Goal: Information Seeking & Learning: Learn about a topic

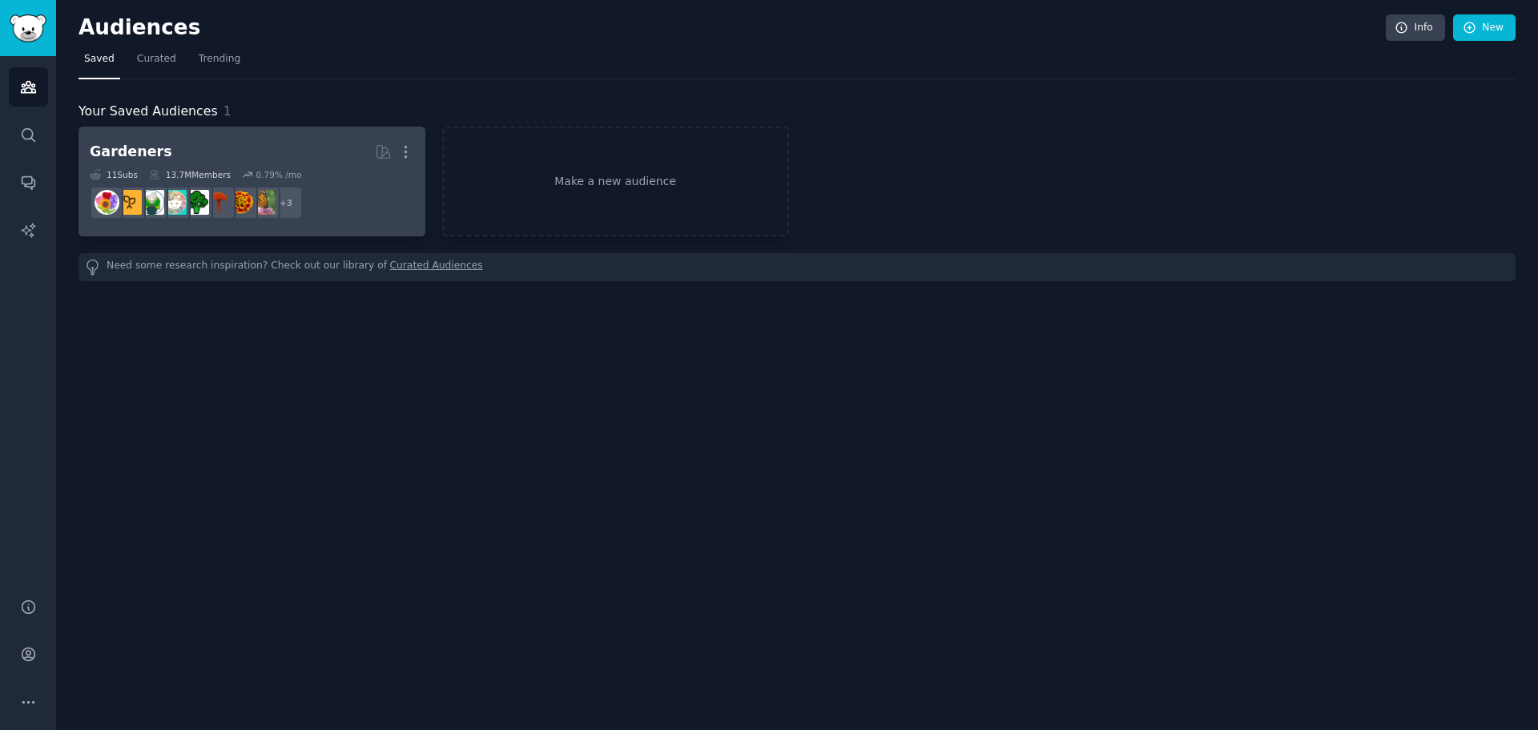
click at [322, 163] on h2 "Gardeners More" at bounding box center [252, 152] width 324 height 28
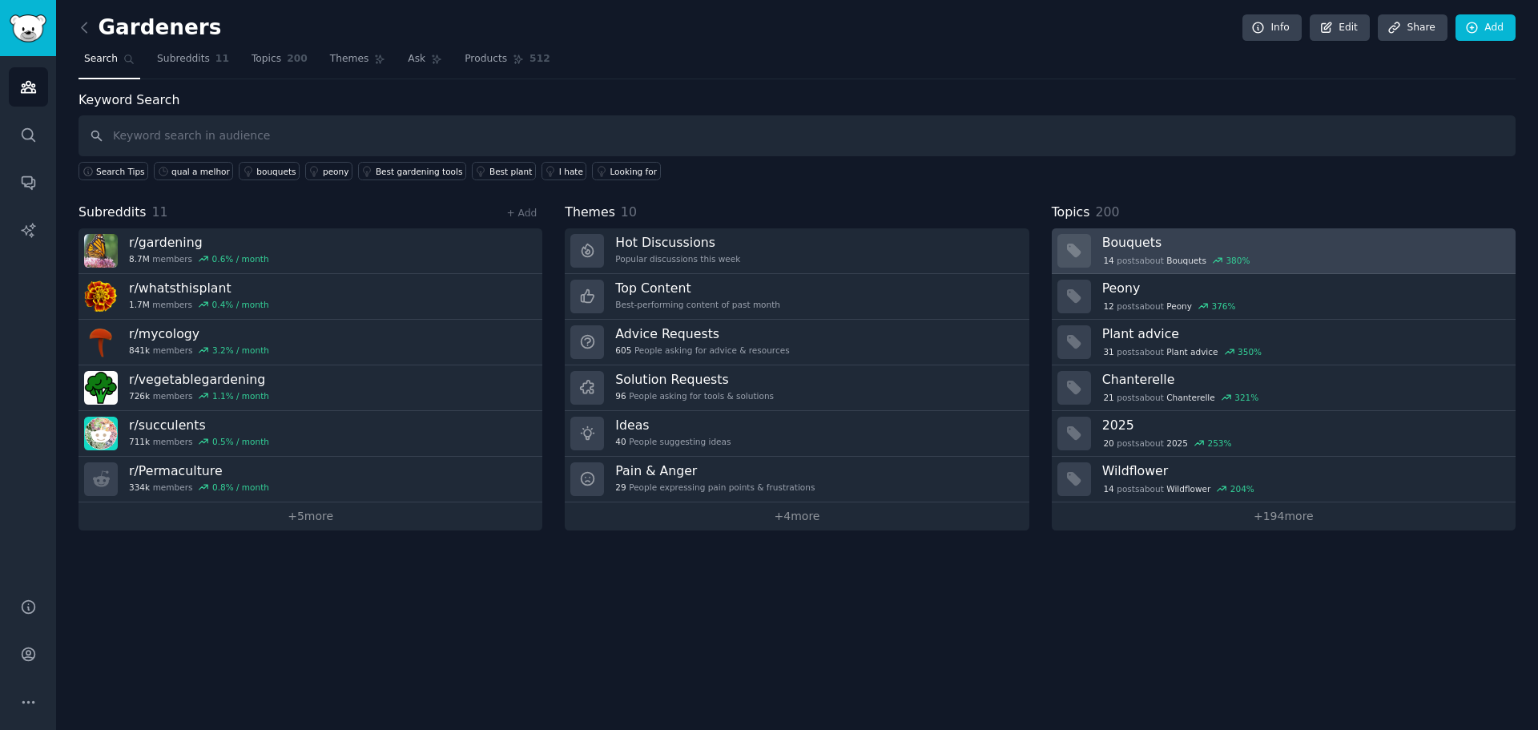
click at [1112, 260] on span "14" at bounding box center [1108, 260] width 10 height 11
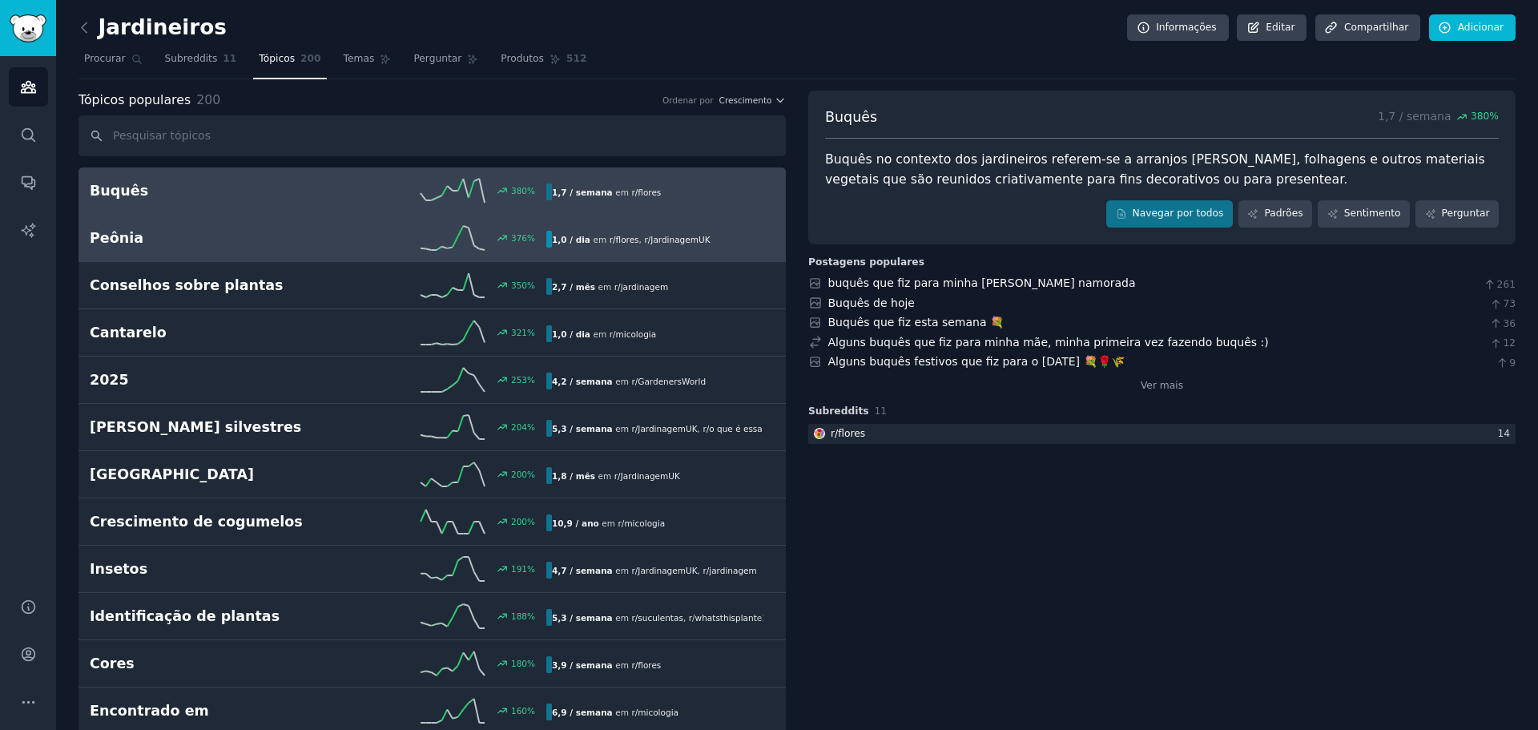
click at [109, 249] on div "Peônia 376 % 1,0 / dia em r/ flores , r/ JardinagemUK" at bounding box center [432, 238] width 685 height 24
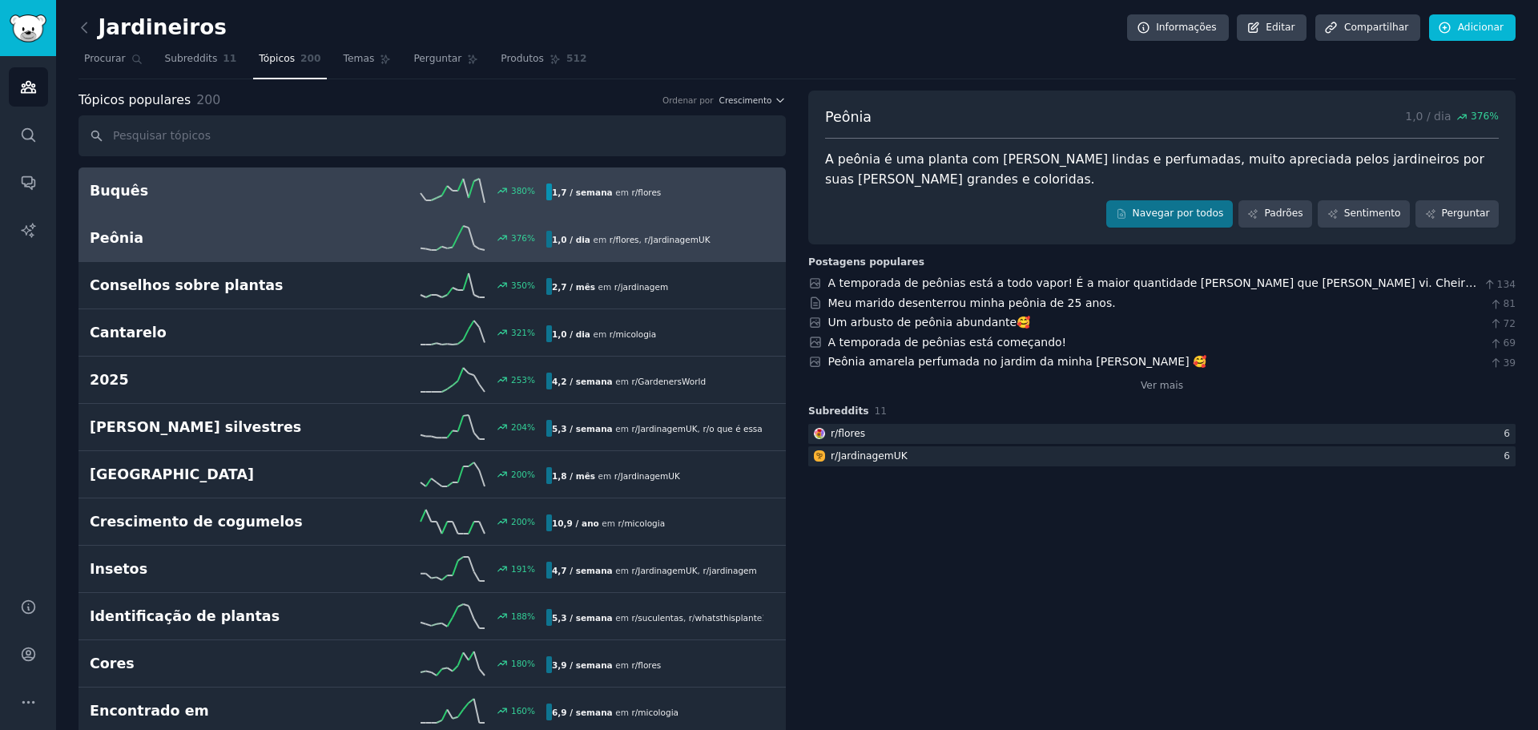
click at [121, 185] on font "Buquês" at bounding box center [119, 191] width 58 height 16
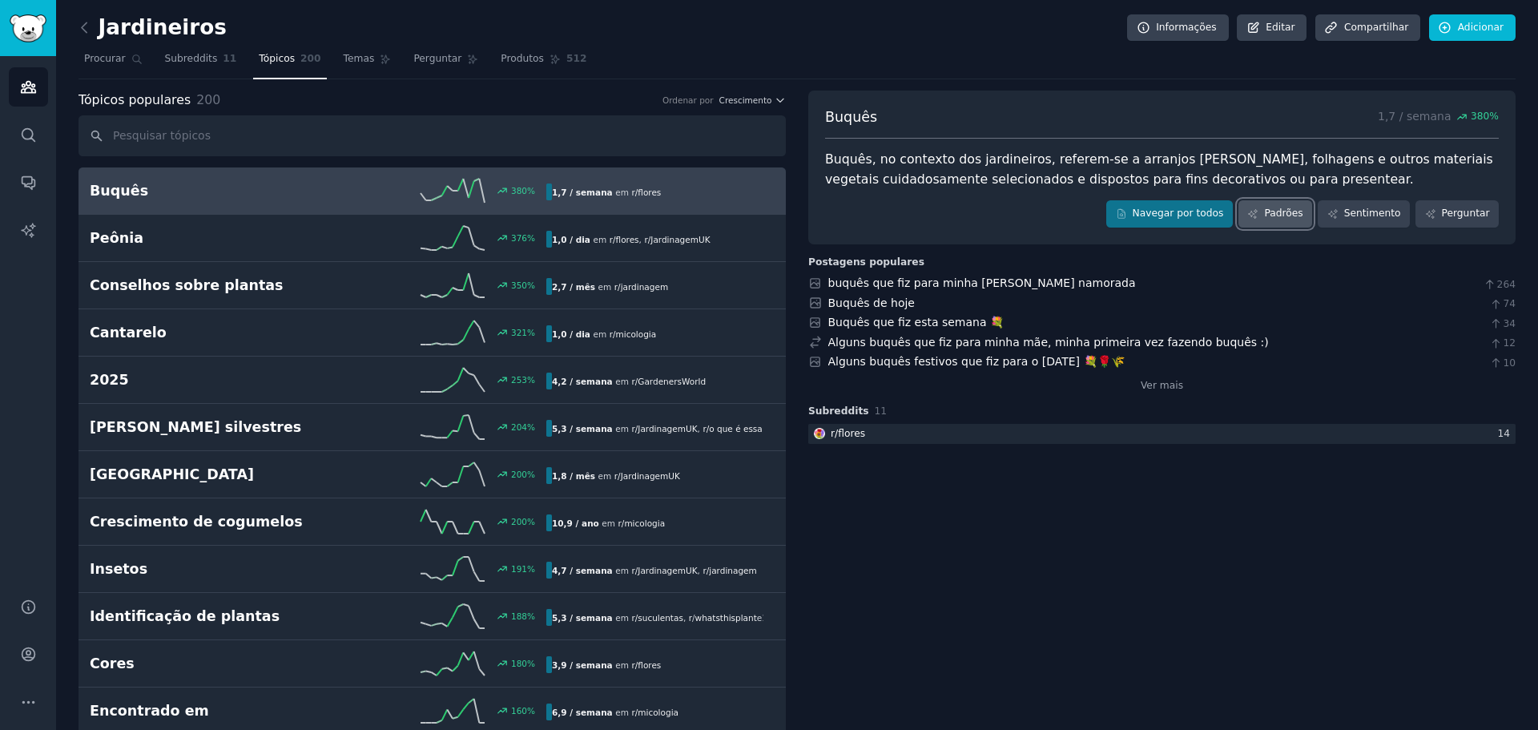
click at [1281, 209] on font "Padrões" at bounding box center [1283, 212] width 38 height 11
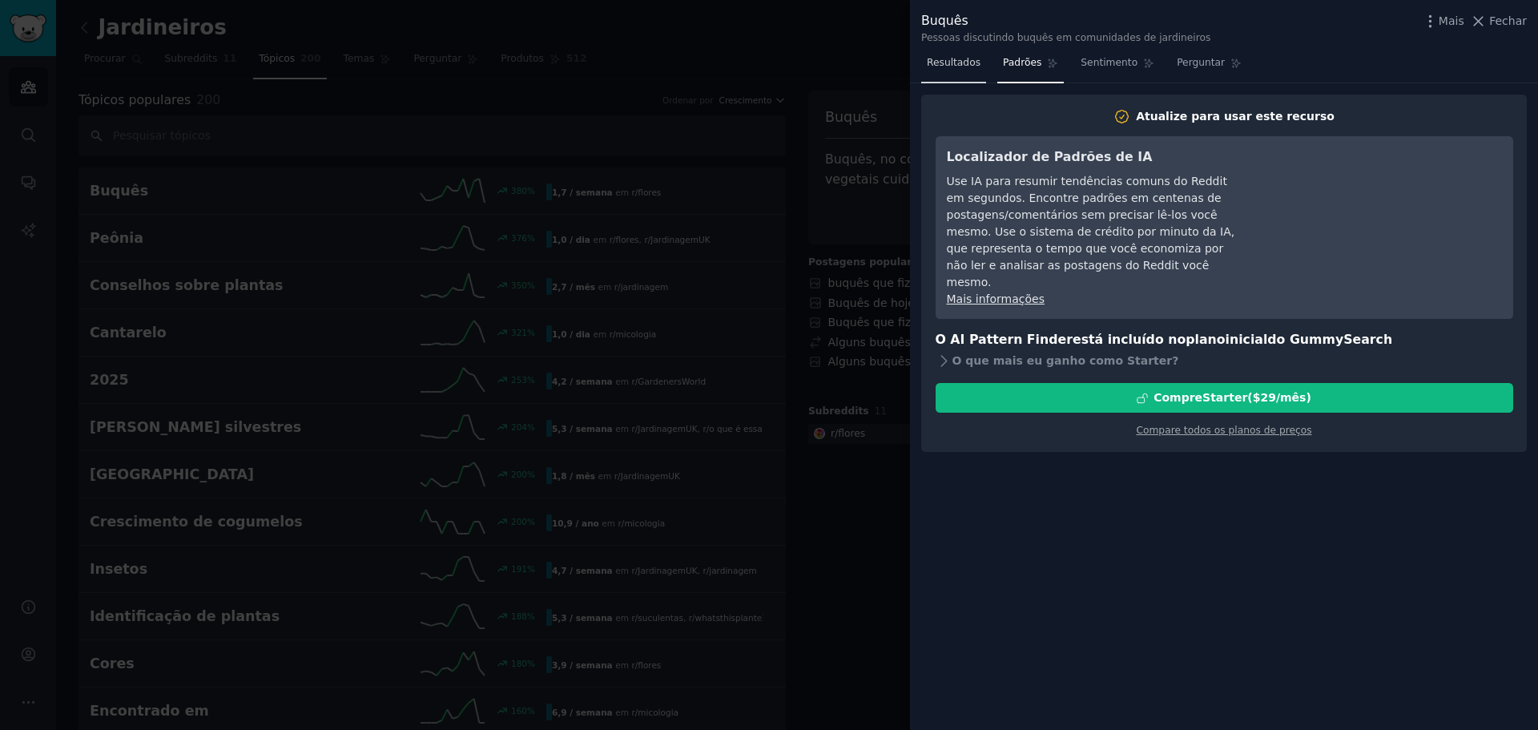
click at [943, 69] on span "Resultados" at bounding box center [954, 63] width 54 height 14
click at [1483, 24] on icon at bounding box center [1478, 21] width 17 height 17
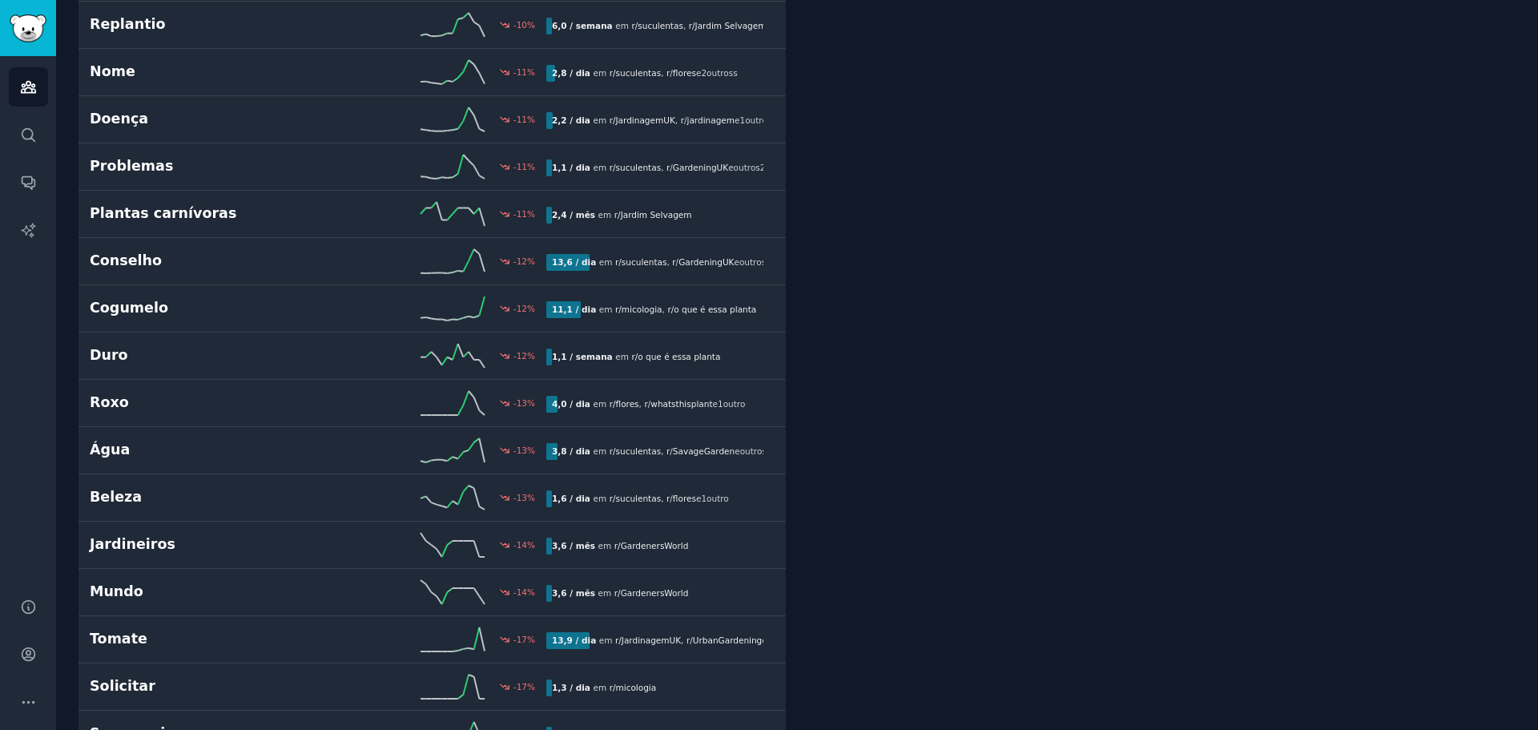
scroll to position [6191, 0]
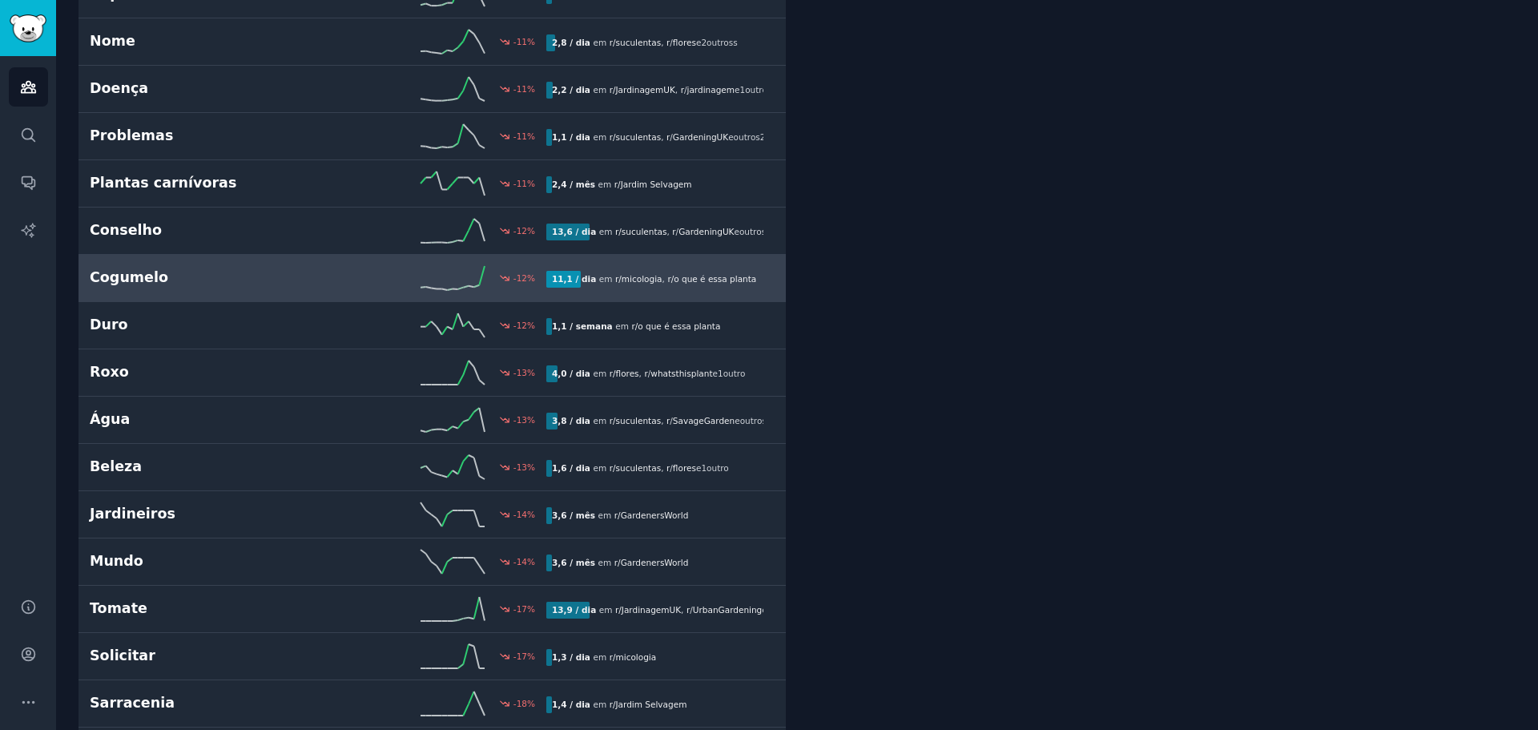
click at [118, 269] on font "Cogumelo" at bounding box center [129, 277] width 78 height 16
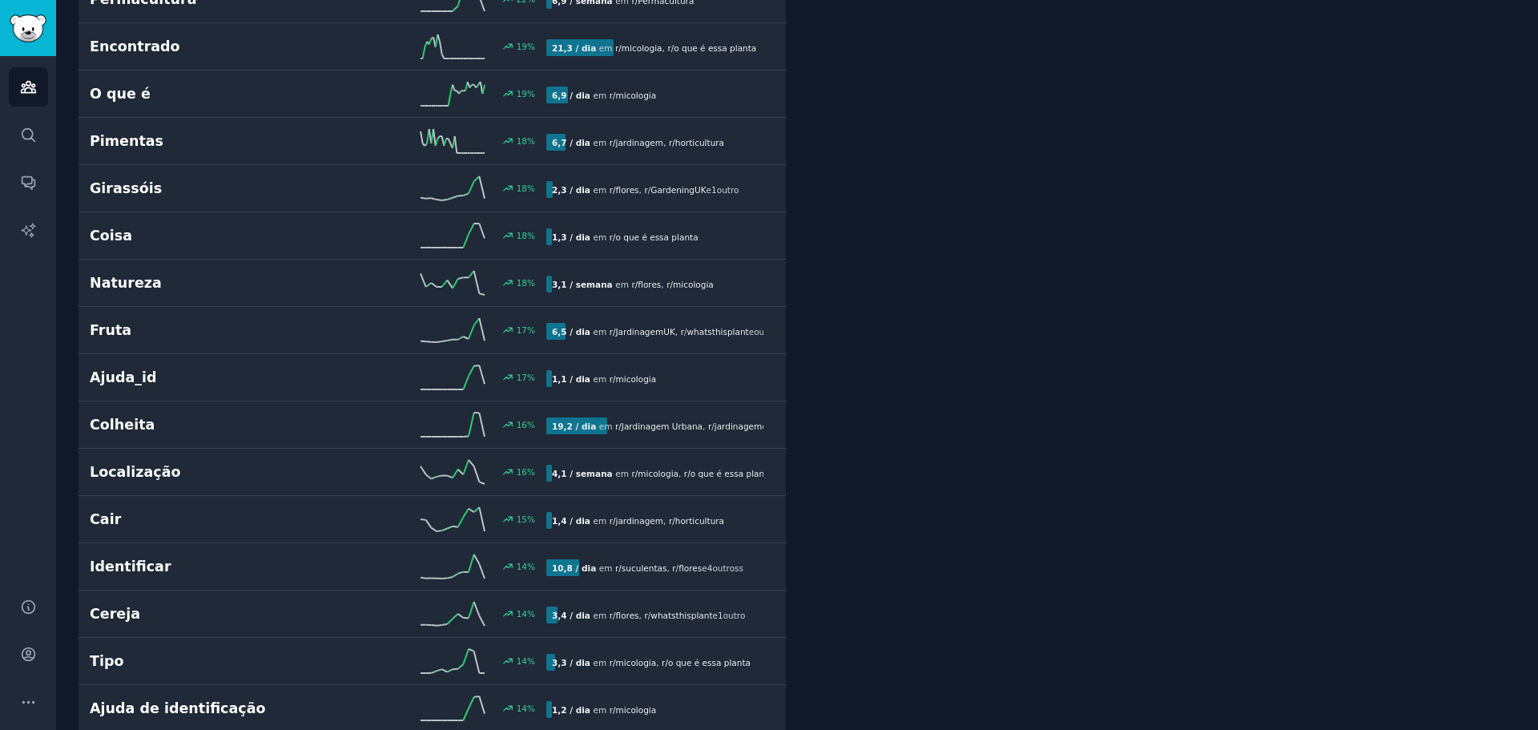
scroll to position [90, 0]
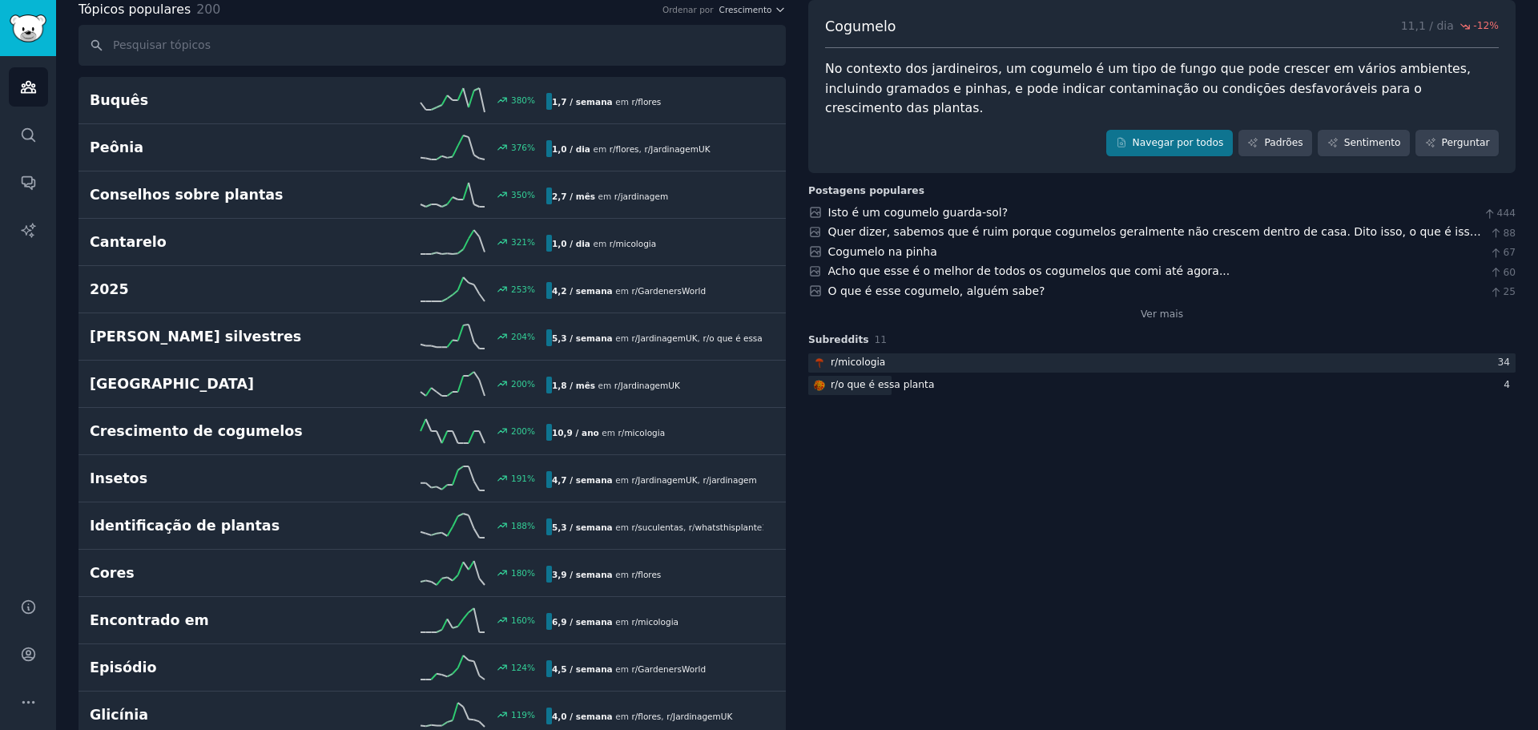
drag, startPoint x: 856, startPoint y: 511, endPoint x: 857, endPoint y: 482, distance: 28.8
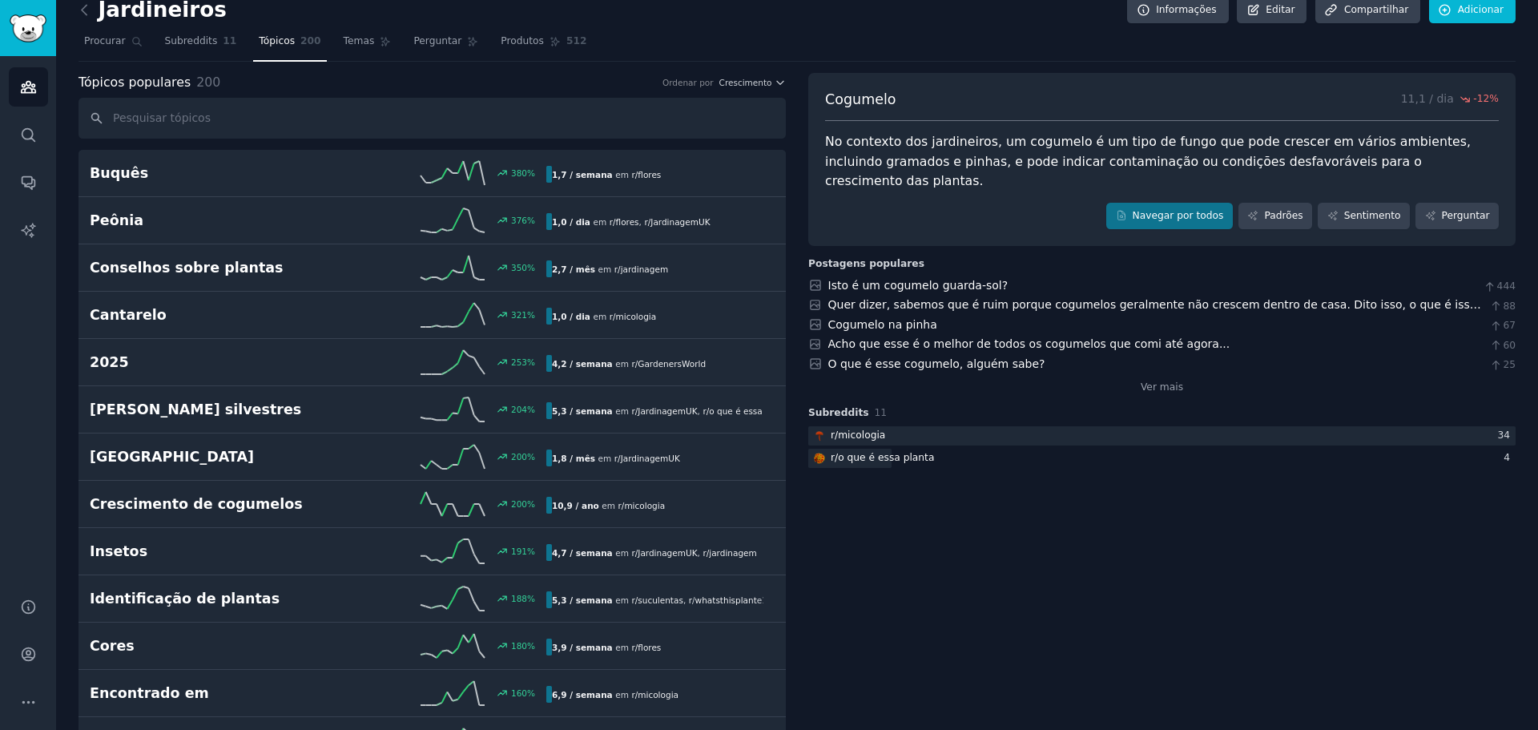
scroll to position [0, 0]
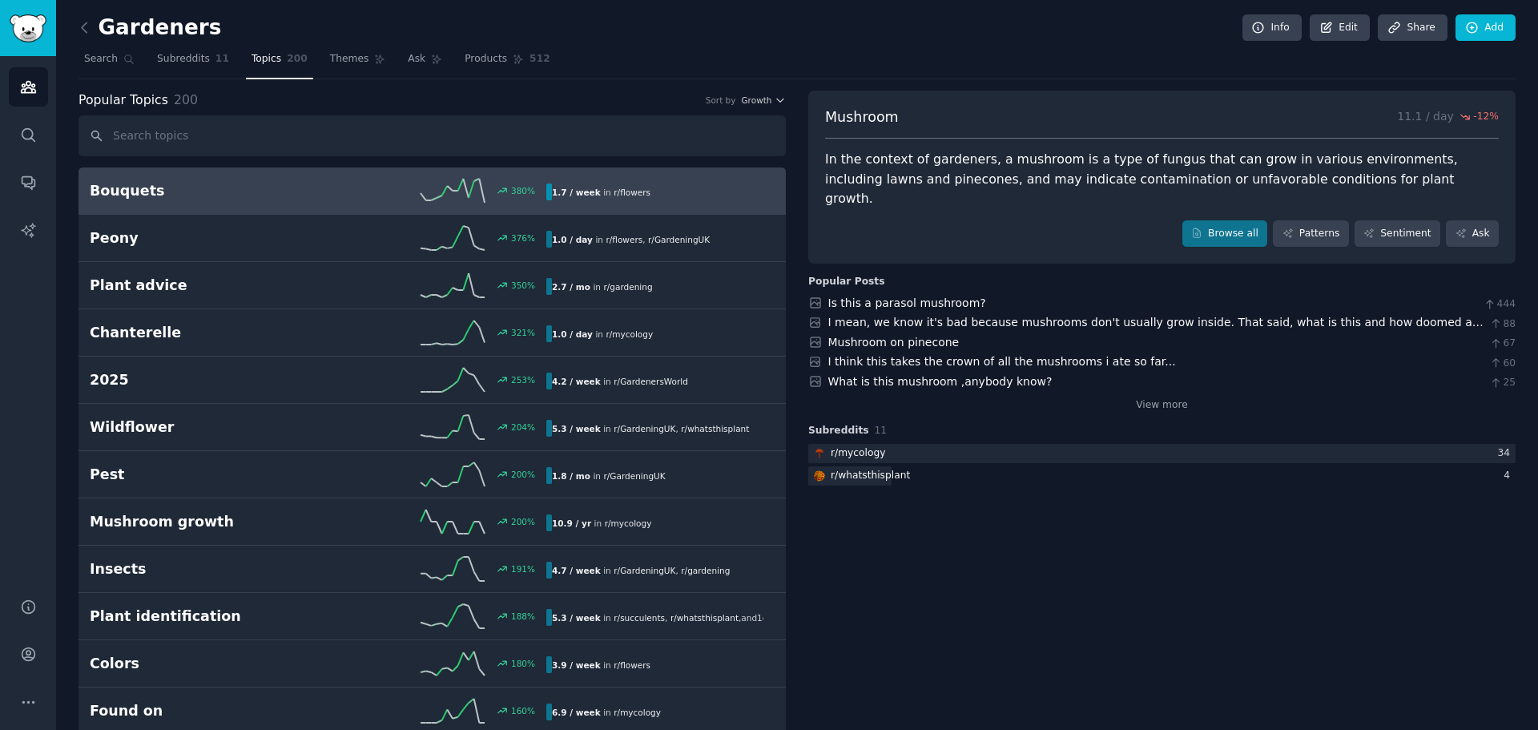
click at [461, 187] on icon at bounding box center [452, 191] width 64 height 24
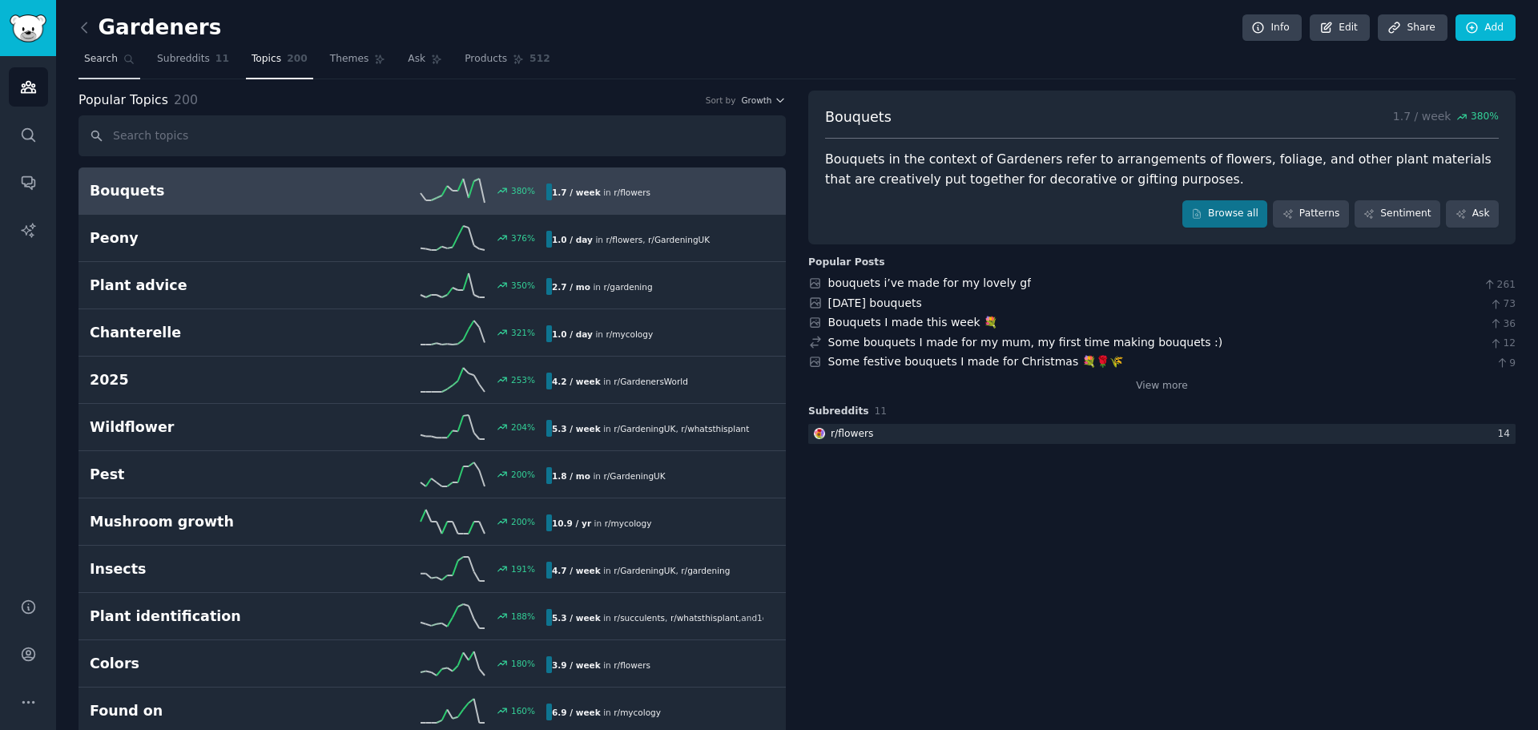
click at [98, 58] on span "Search" at bounding box center [101, 59] width 34 height 14
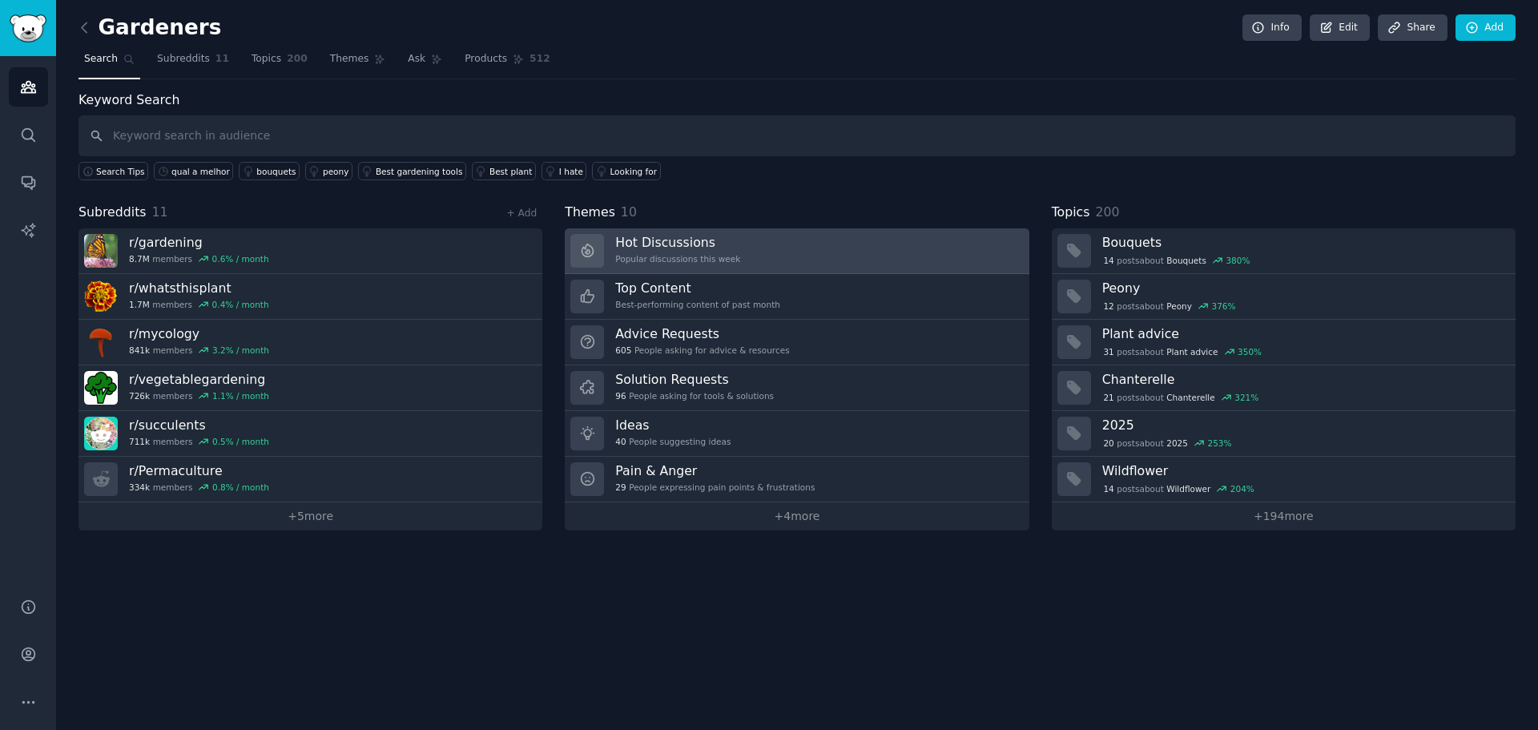
click at [649, 243] on h3 "Hot Discussions" at bounding box center [677, 242] width 125 height 17
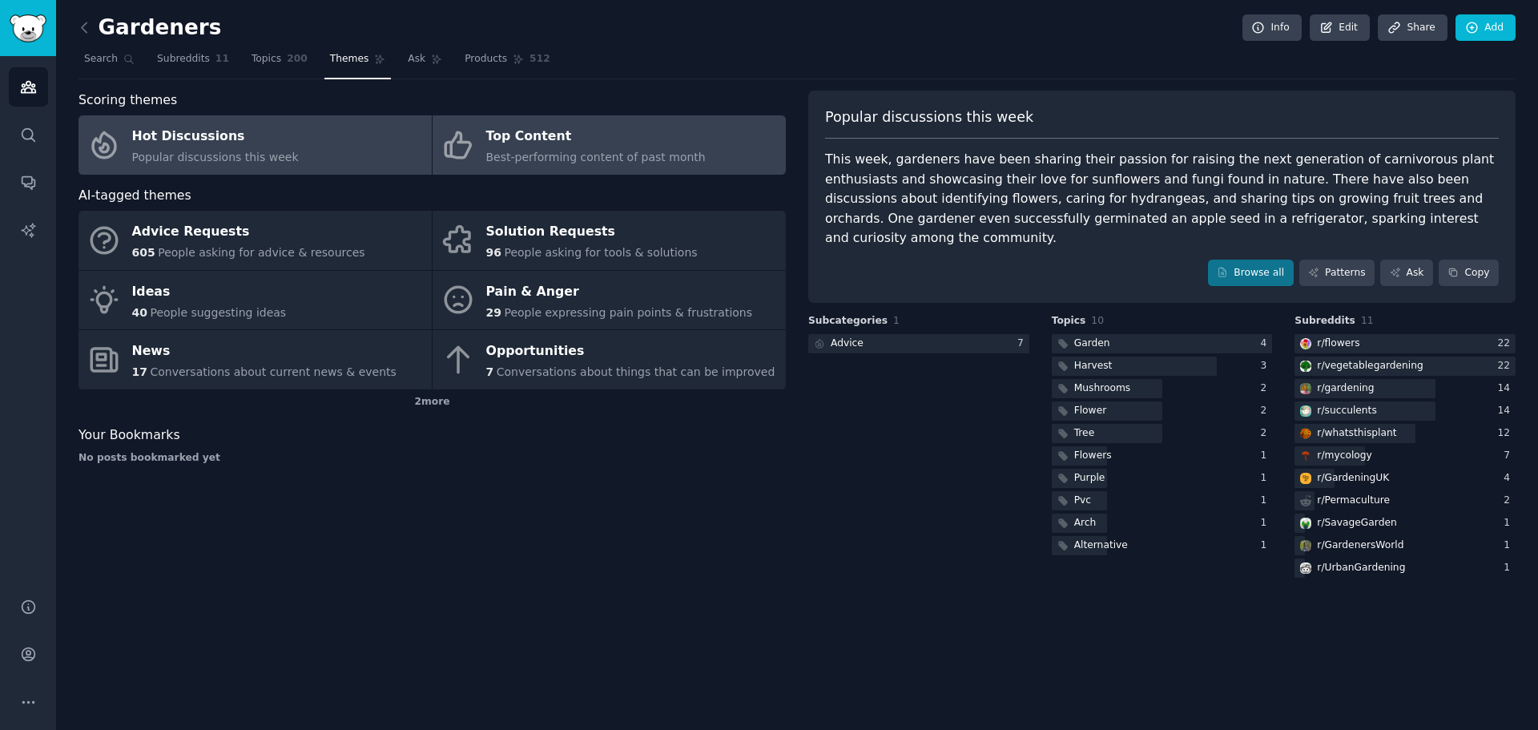
click at [533, 163] on span "Best-performing content of past month" at bounding box center [595, 157] width 219 height 13
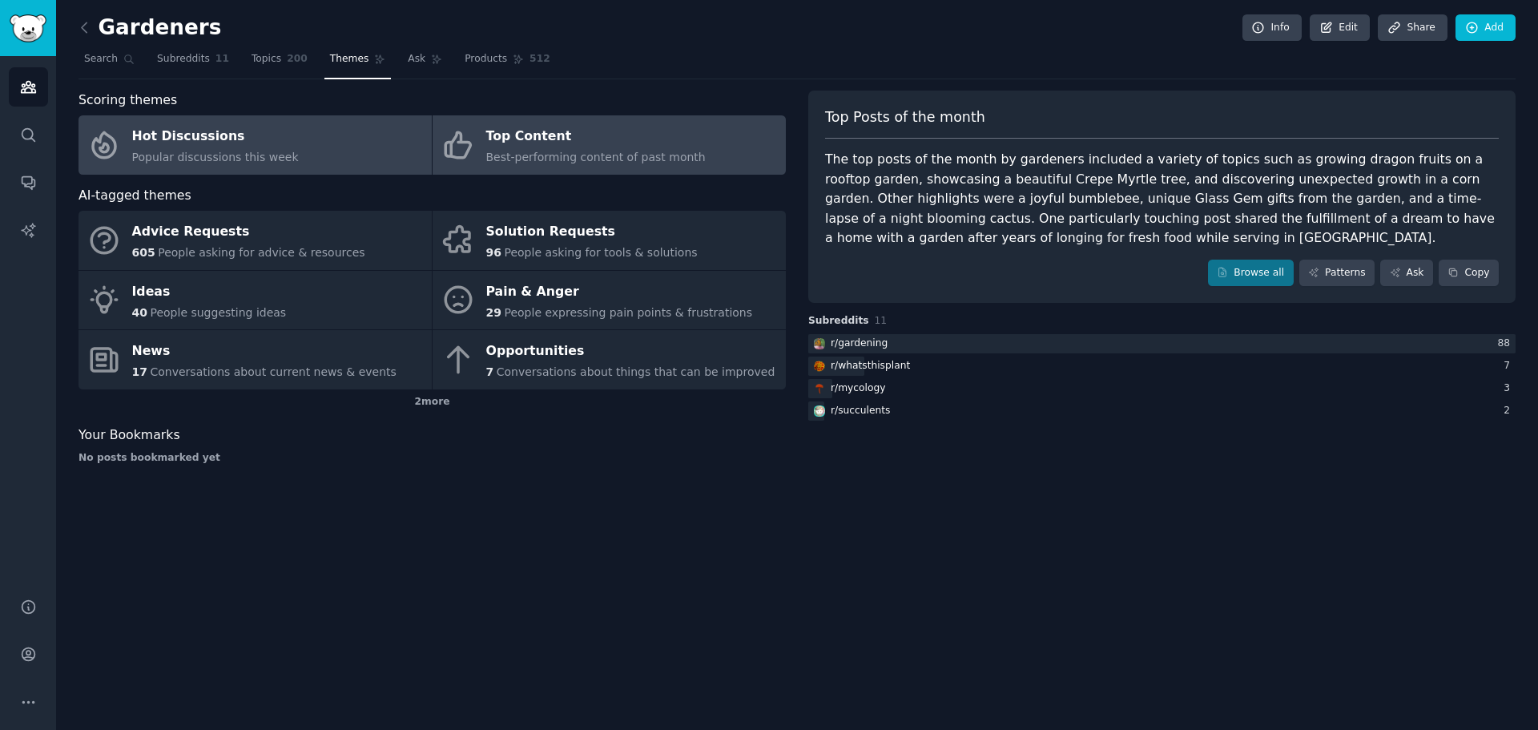
click at [214, 133] on div "Hot Discussions" at bounding box center [215, 137] width 167 height 26
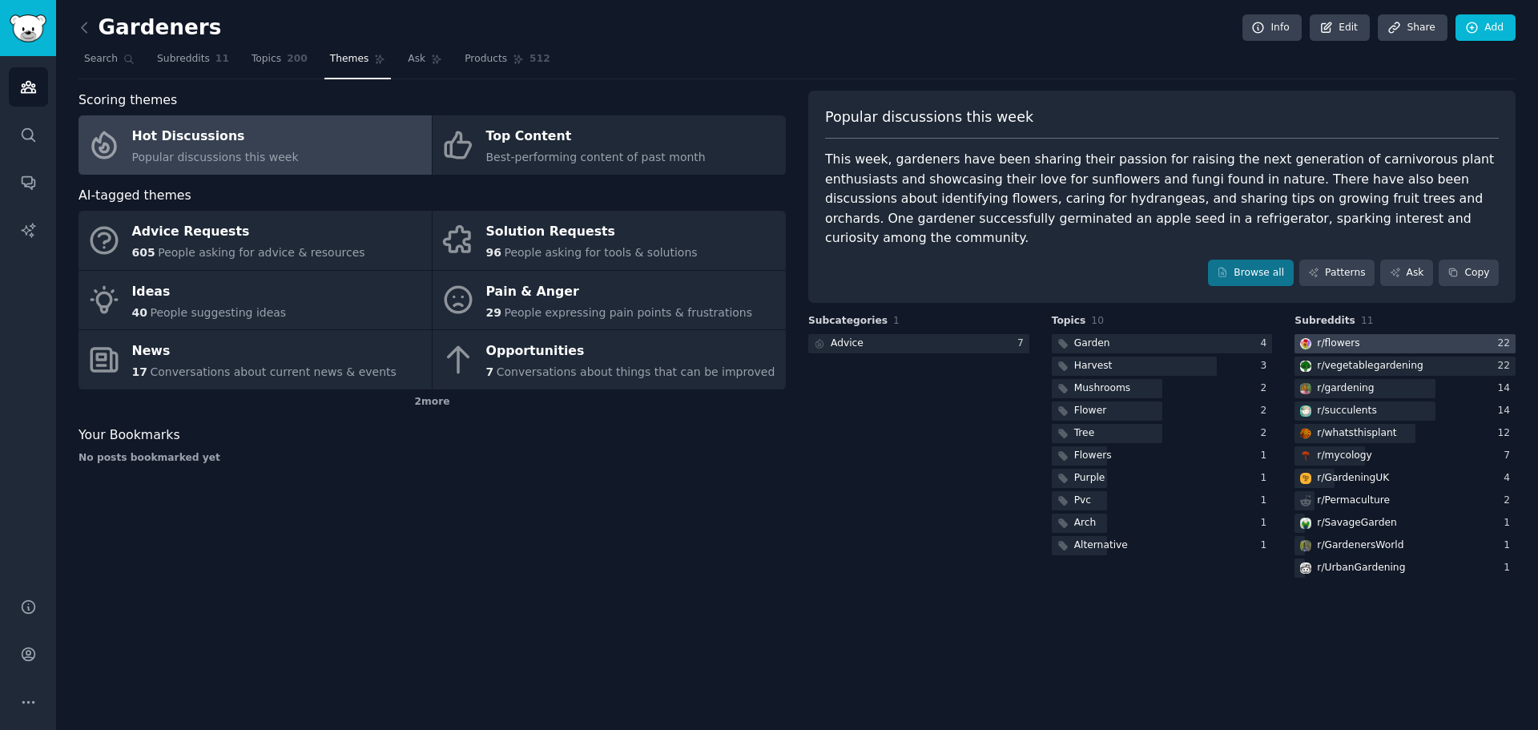
click at [1320, 336] on div "r/ flowers" at bounding box center [1338, 343] width 42 height 14
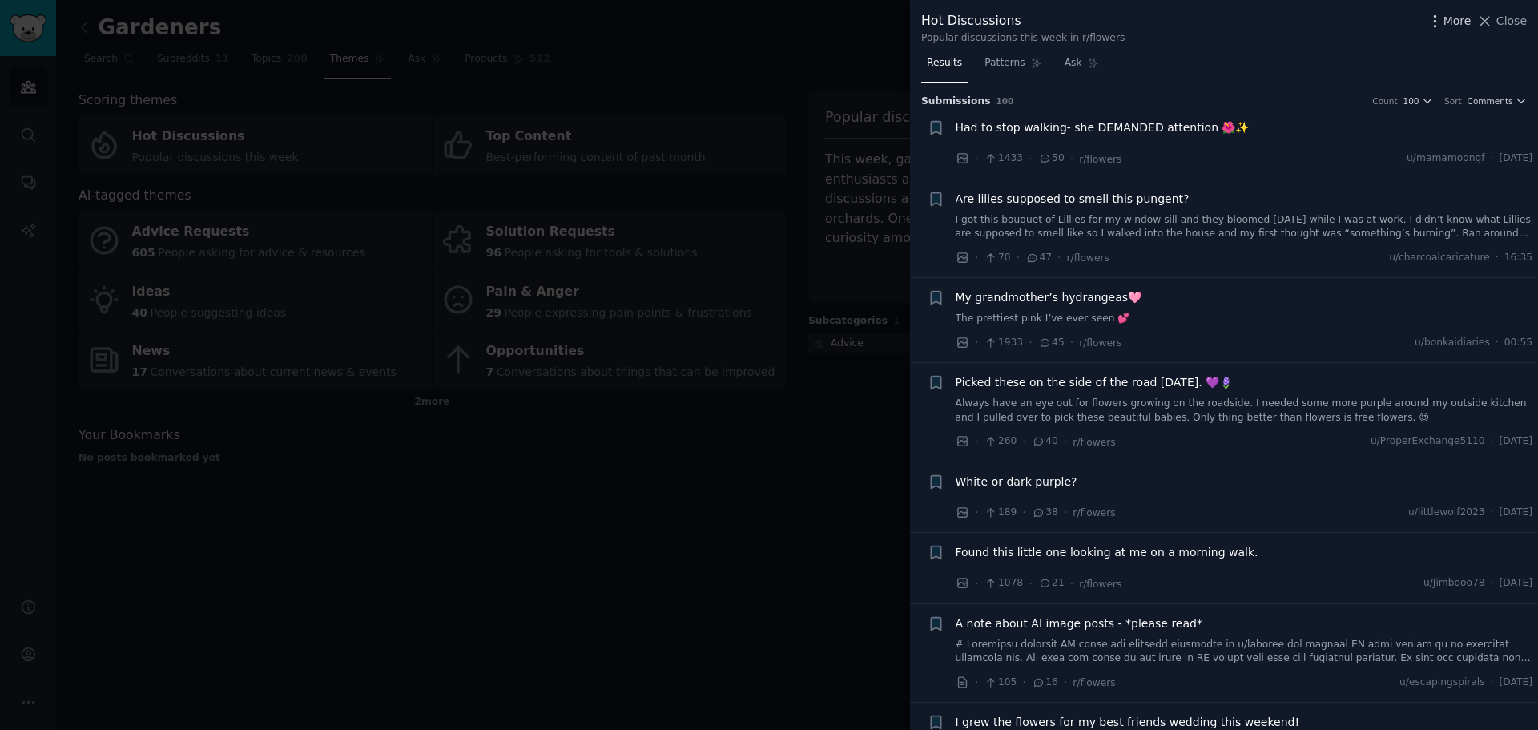
click at [1468, 22] on span "More" at bounding box center [1457, 21] width 28 height 17
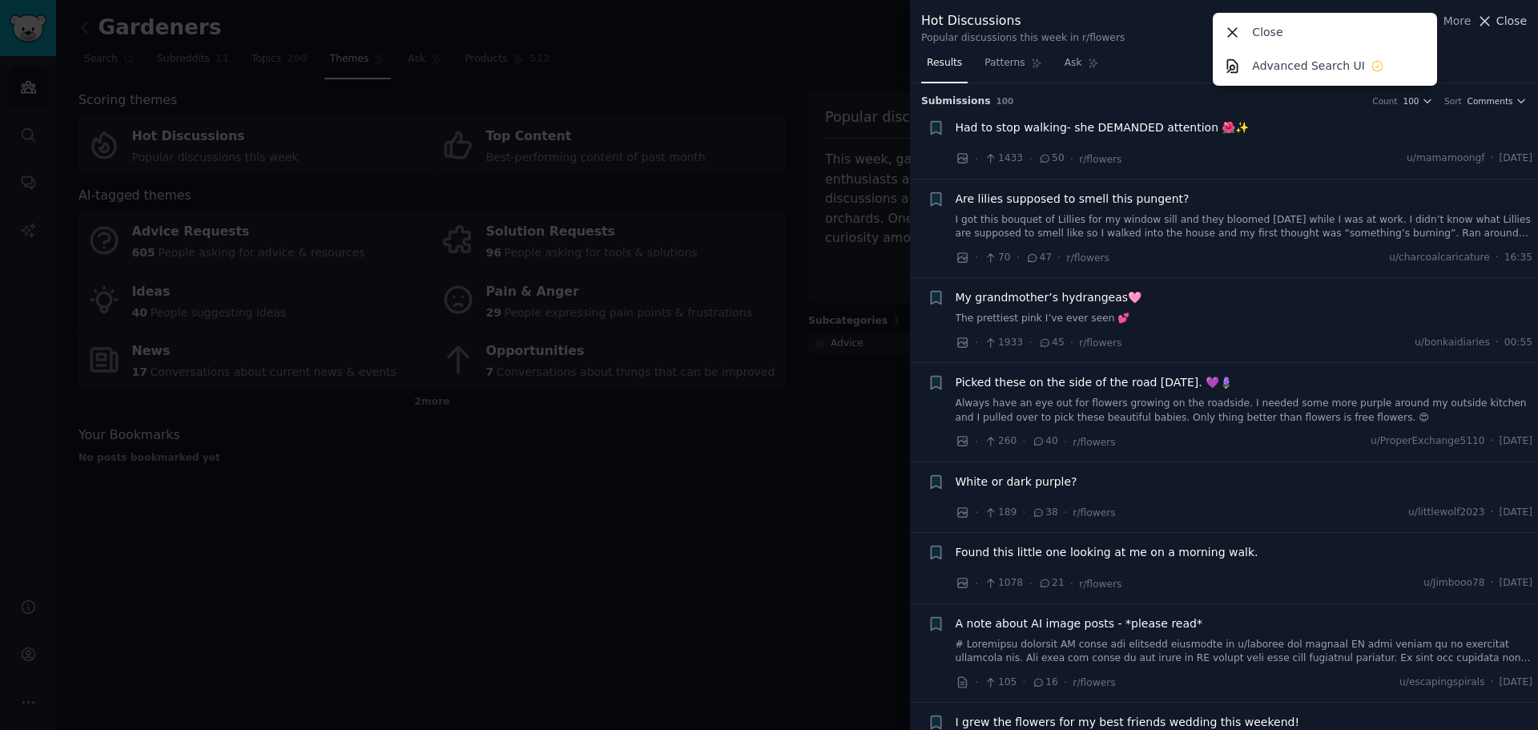
click at [1490, 17] on icon at bounding box center [1485, 21] width 9 height 9
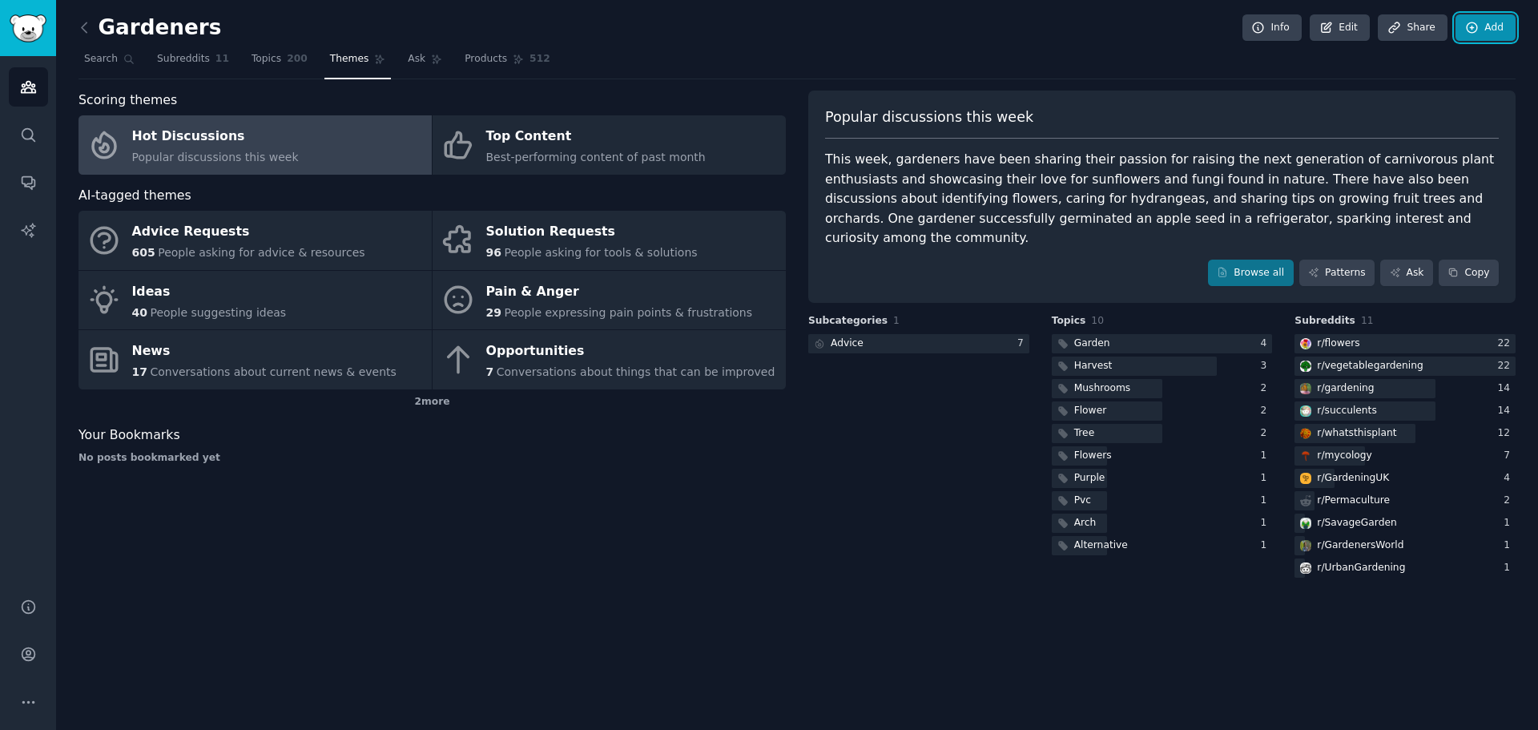
click at [1484, 20] on link "Add" at bounding box center [1485, 27] width 60 height 27
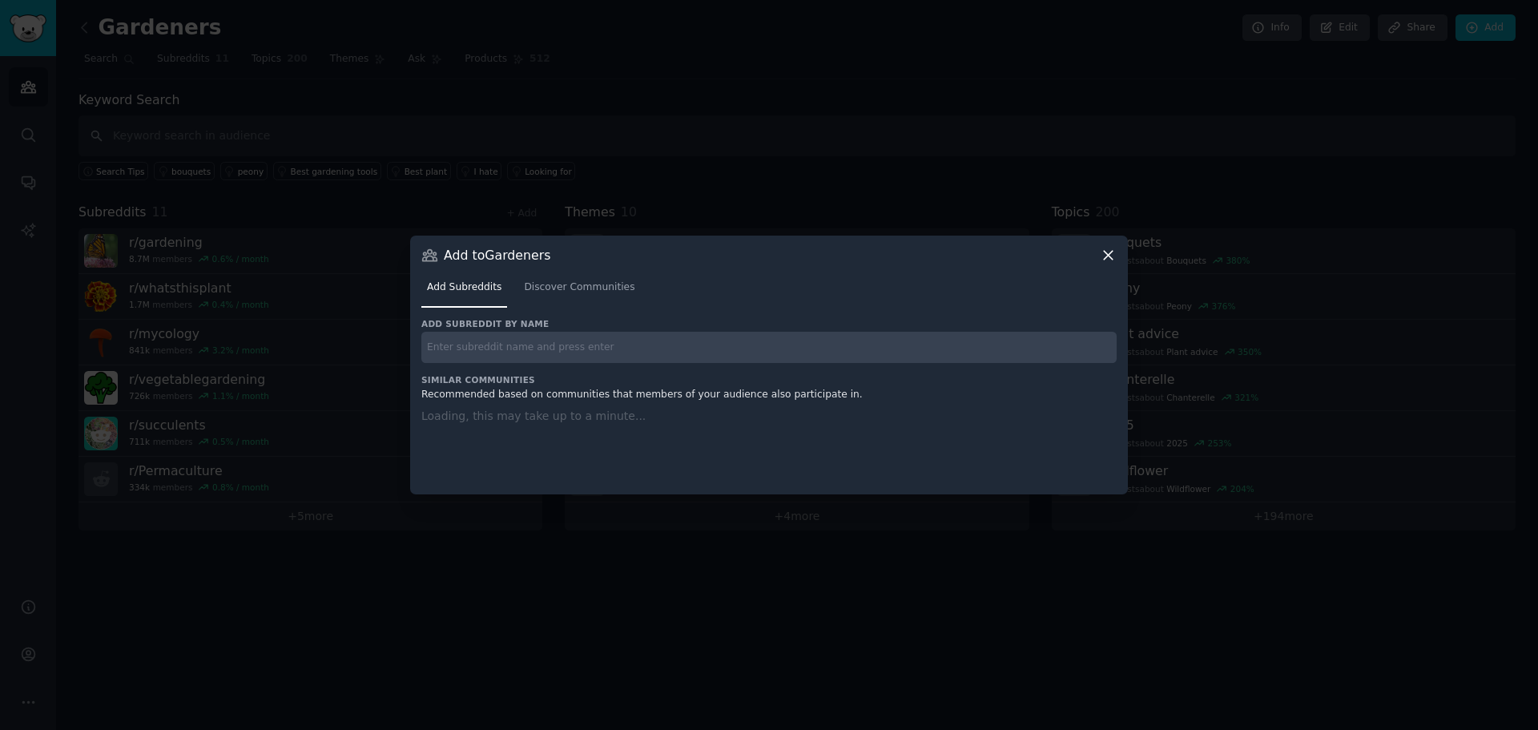
click at [1110, 251] on icon at bounding box center [1108, 255] width 17 height 17
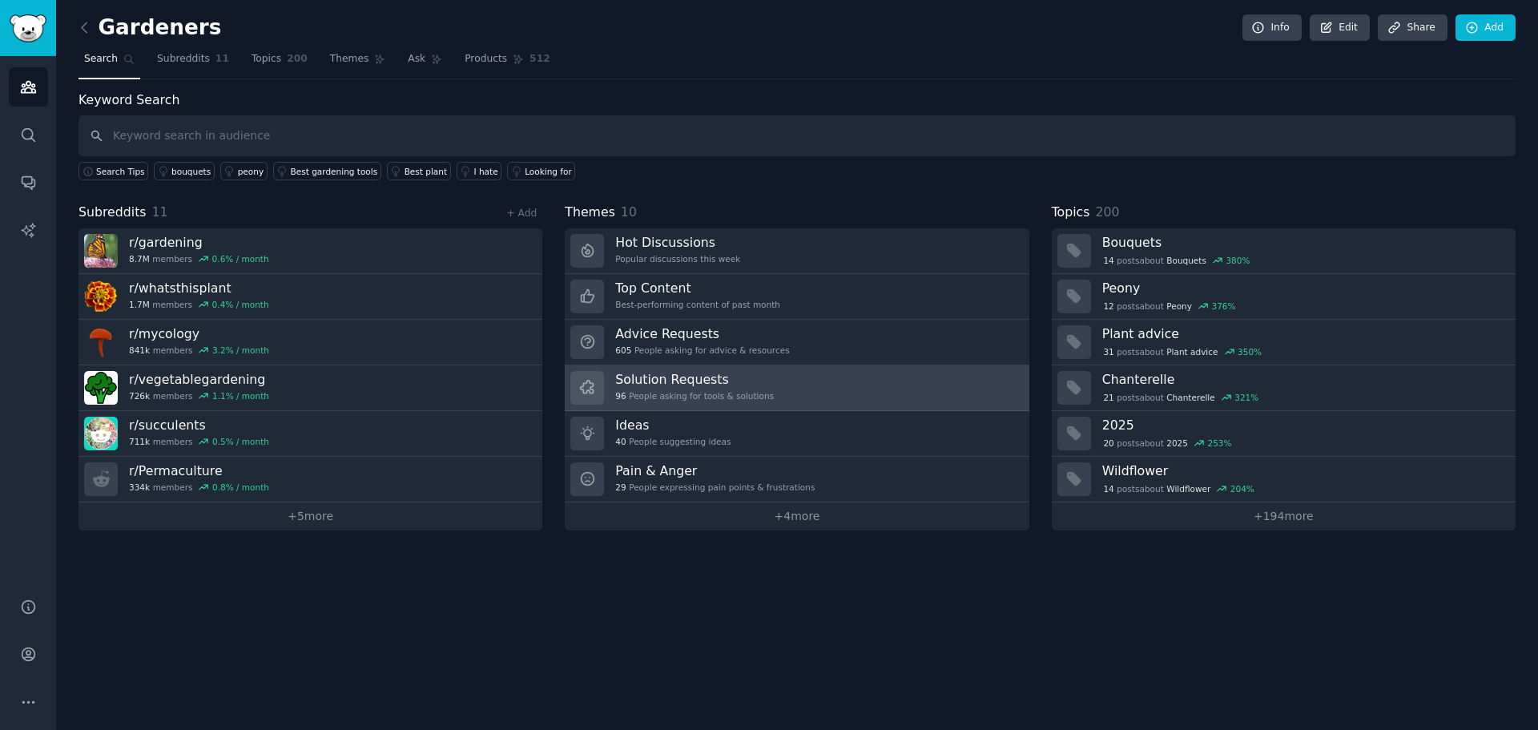
click at [706, 383] on h3 "Solution Requests" at bounding box center [694, 379] width 159 height 17
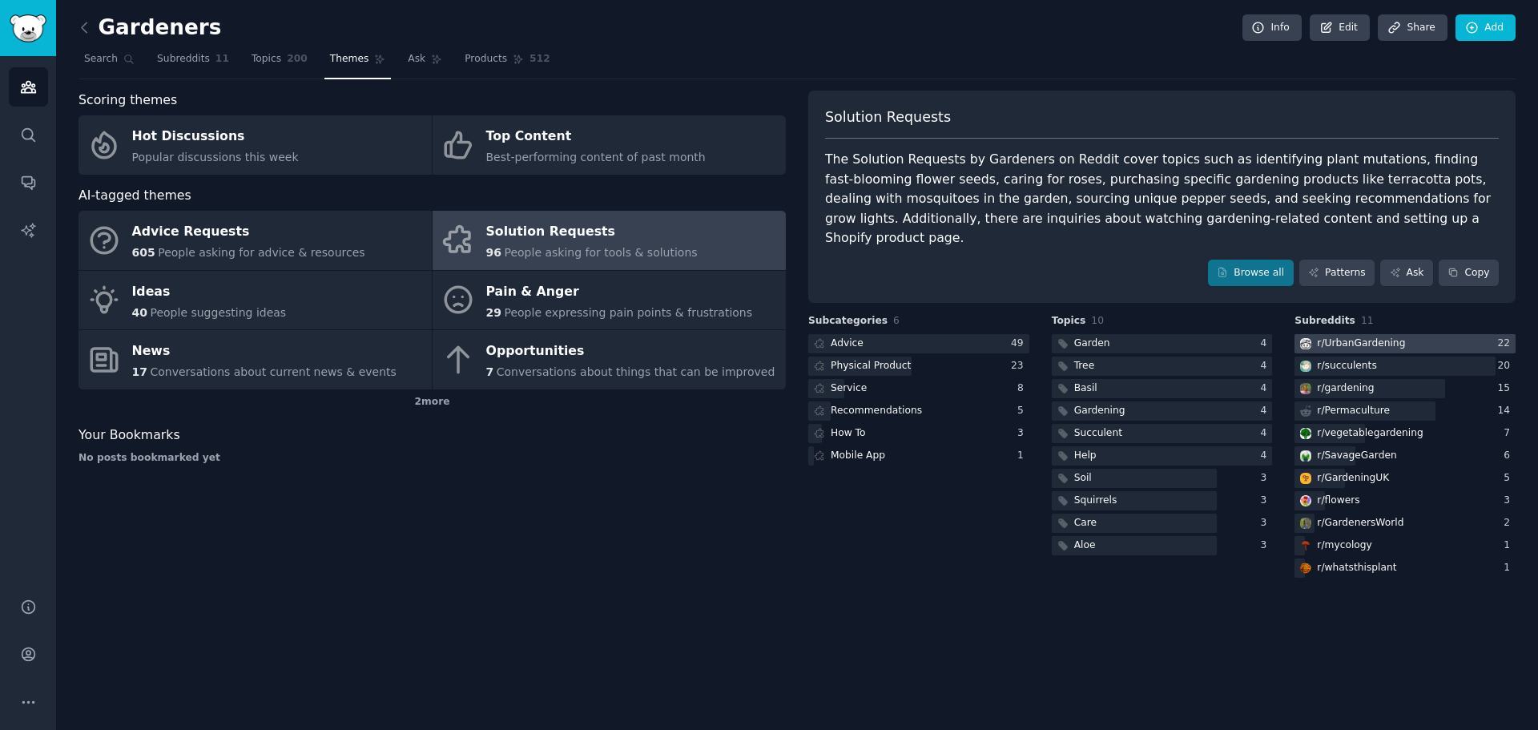
click at [1337, 336] on div "r/ UrbanGardening" at bounding box center [1361, 343] width 88 height 14
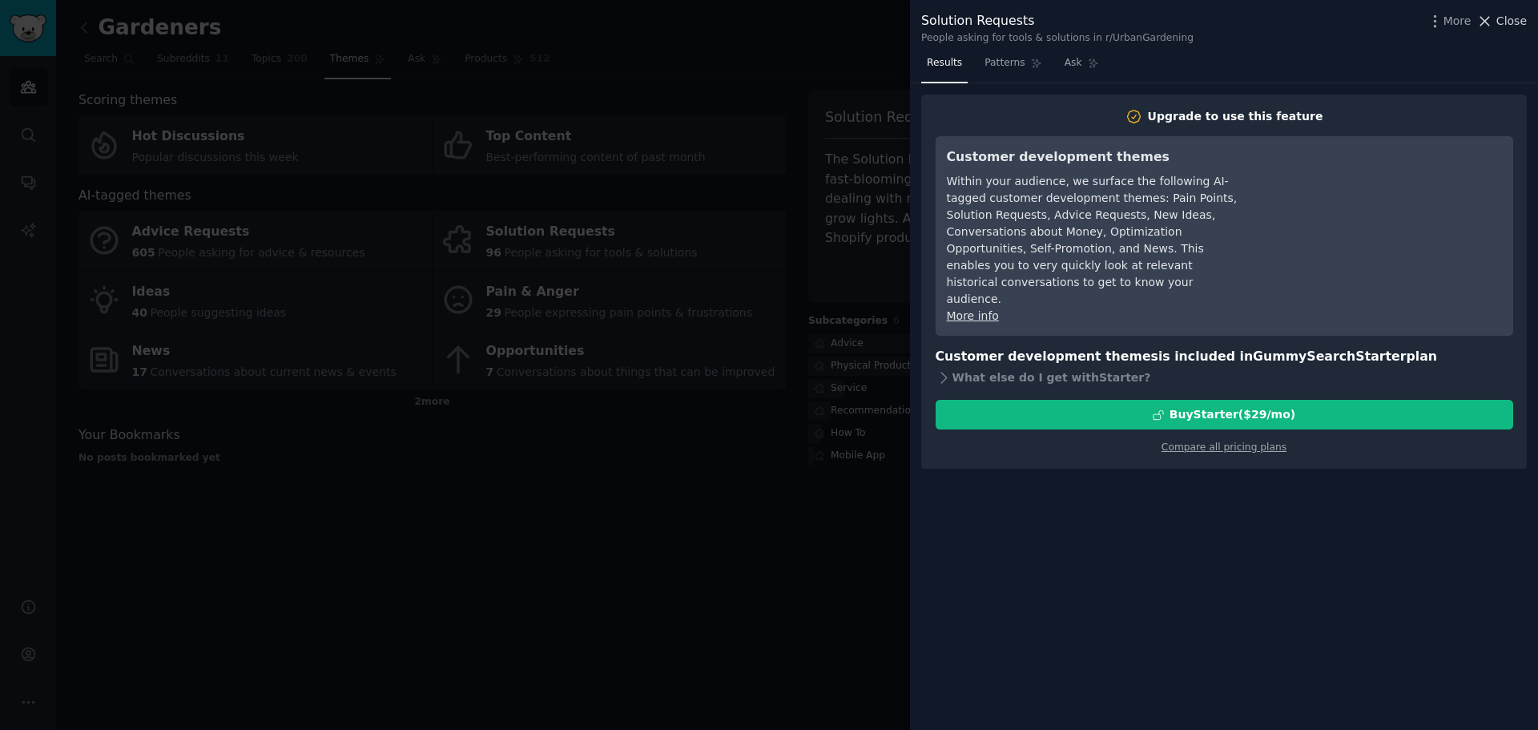
click at [1493, 25] on icon at bounding box center [1484, 21] width 17 height 17
